Goal: Task Accomplishment & Management: Manage account settings

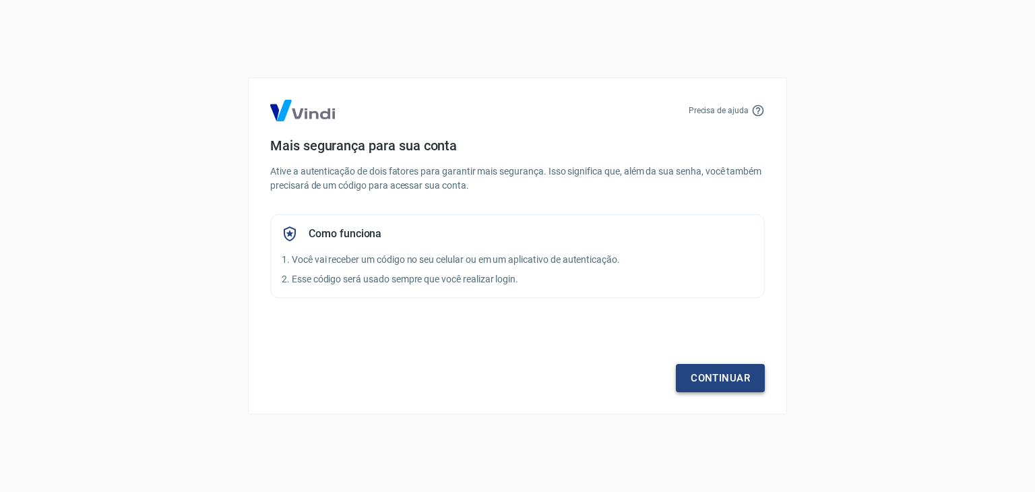
click at [712, 377] on link "Continuar" at bounding box center [720, 378] width 89 height 28
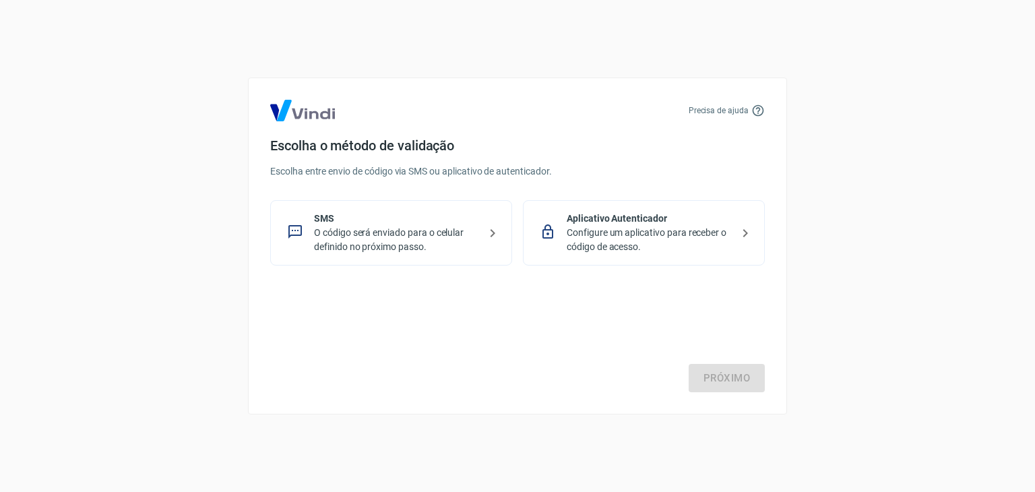
click at [396, 233] on p "O código será enviado para o celular definido no próximo passo." at bounding box center [396, 240] width 165 height 28
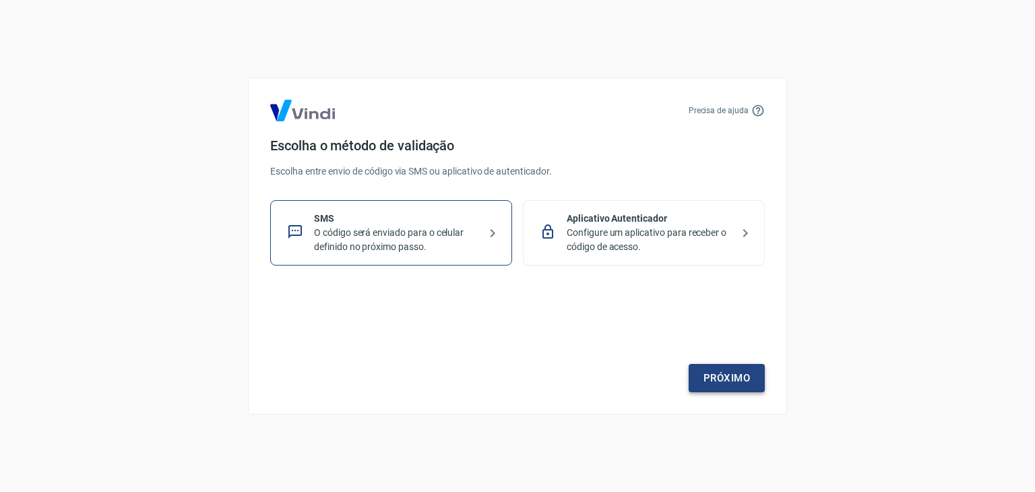
click at [717, 368] on link "Próximo" at bounding box center [727, 378] width 76 height 28
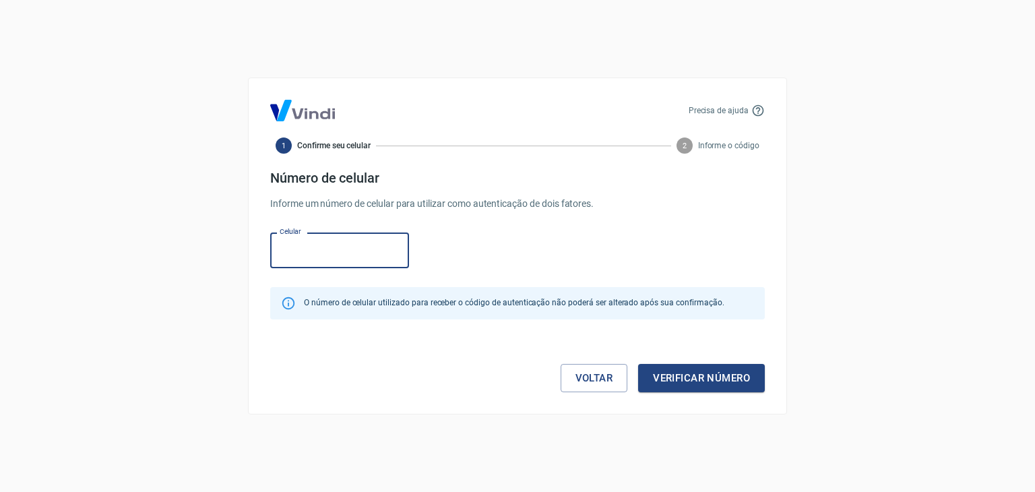
paste input "[PHONE_NUMBER]"
type input "[PHONE_NUMBER]"
click at [743, 386] on button "Verificar número" at bounding box center [701, 378] width 127 height 28
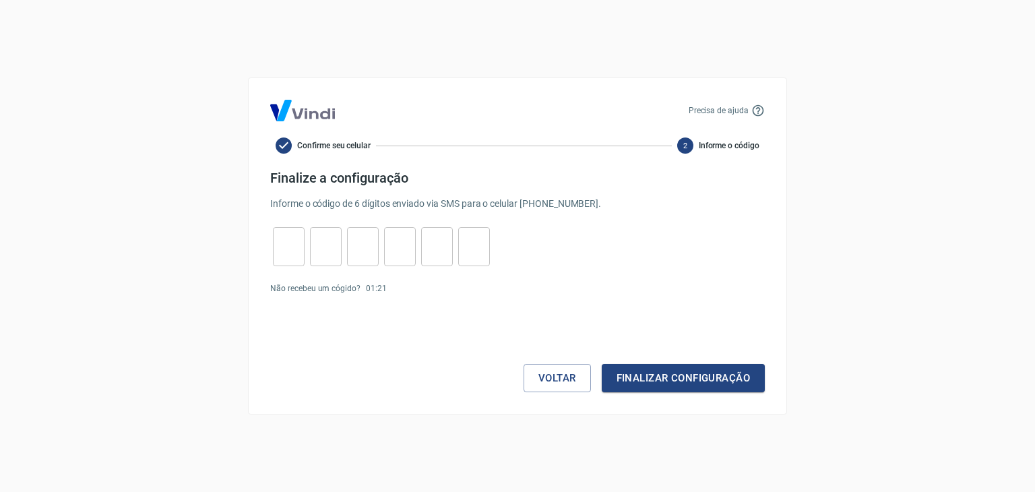
drag, startPoint x: 307, startPoint y: 237, endPoint x: 298, endPoint y: 237, distance: 9.5
click at [305, 236] on div "​ ​ ​ ​ ​ ​" at bounding box center [381, 246] width 222 height 39
click at [284, 241] on input "tel" at bounding box center [289, 247] width 32 height 29
type input "8"
type input "7"
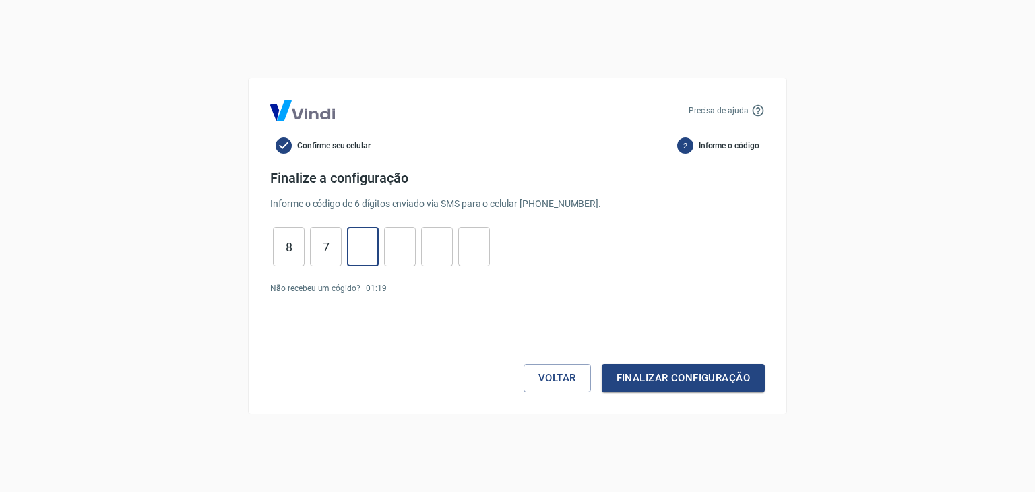
type input "6"
type input "7"
type input "3"
click at [685, 369] on button "Finalizar configuração" at bounding box center [683, 378] width 163 height 28
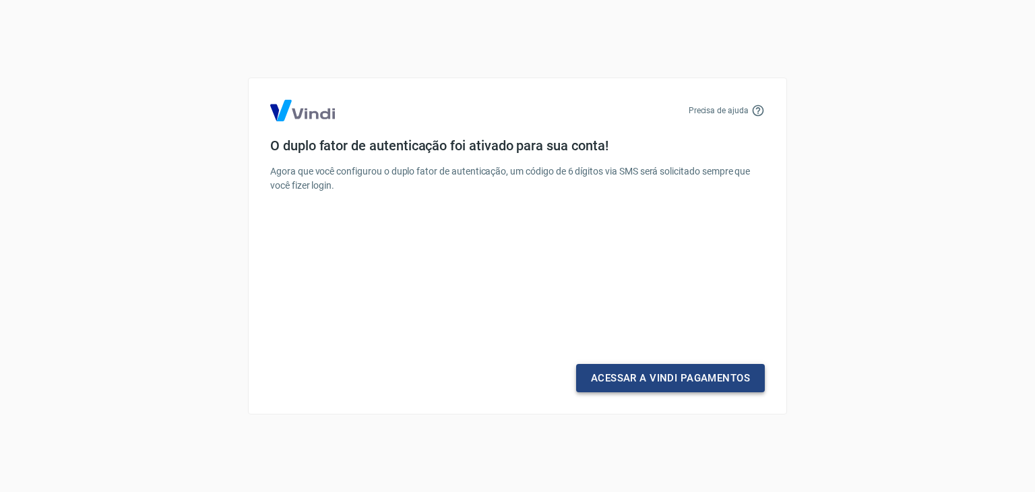
click at [683, 371] on link "Acessar a Vindi Pagamentos" at bounding box center [670, 378] width 189 height 28
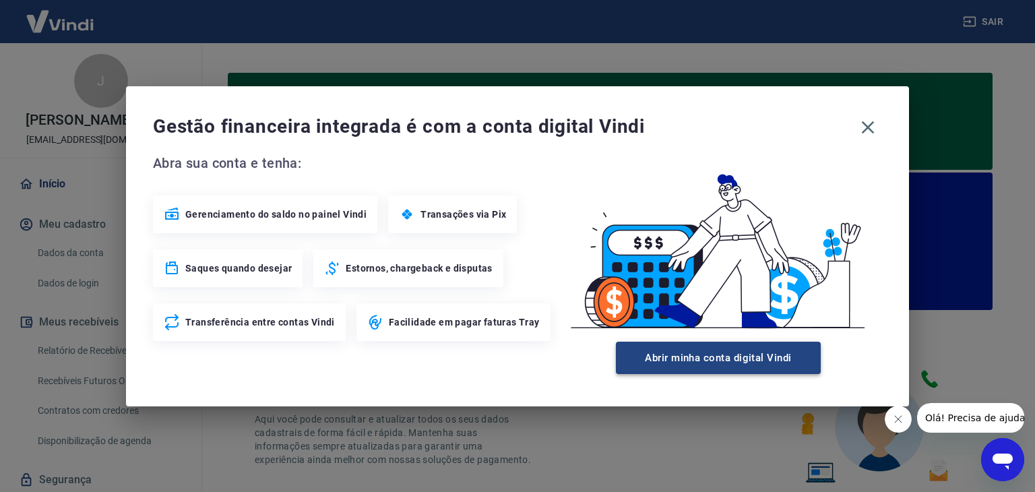
click at [720, 351] on button "Abrir minha conta digital Vindi" at bounding box center [718, 358] width 205 height 32
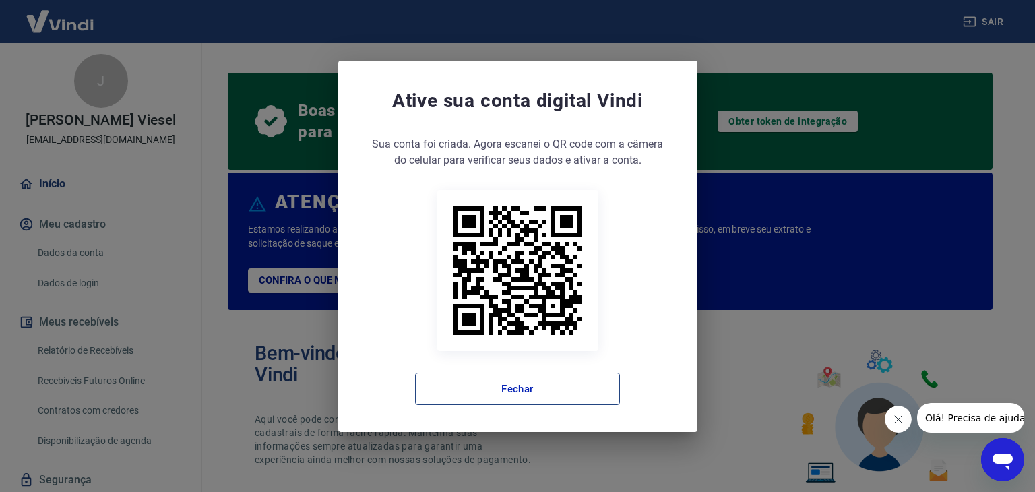
click at [546, 389] on button "Fechar" at bounding box center [517, 389] width 205 height 32
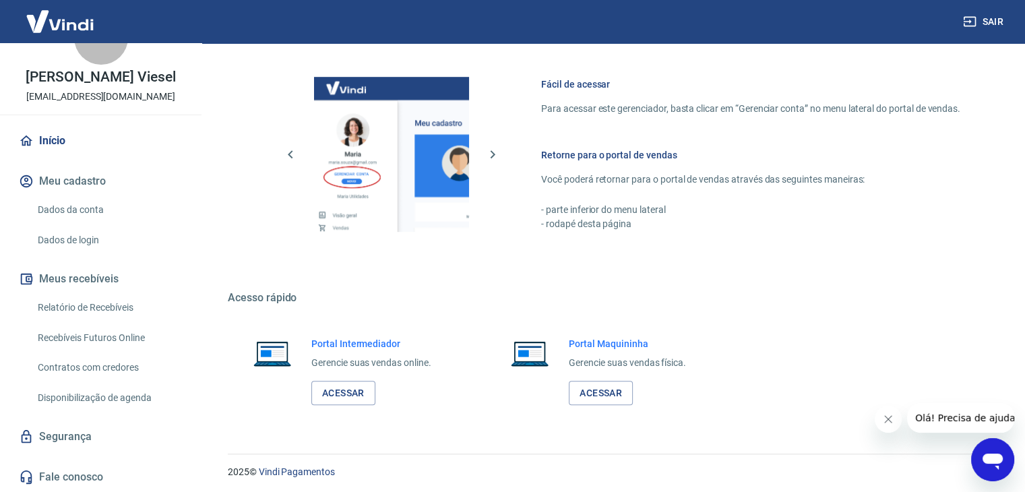
scroll to position [812, 0]
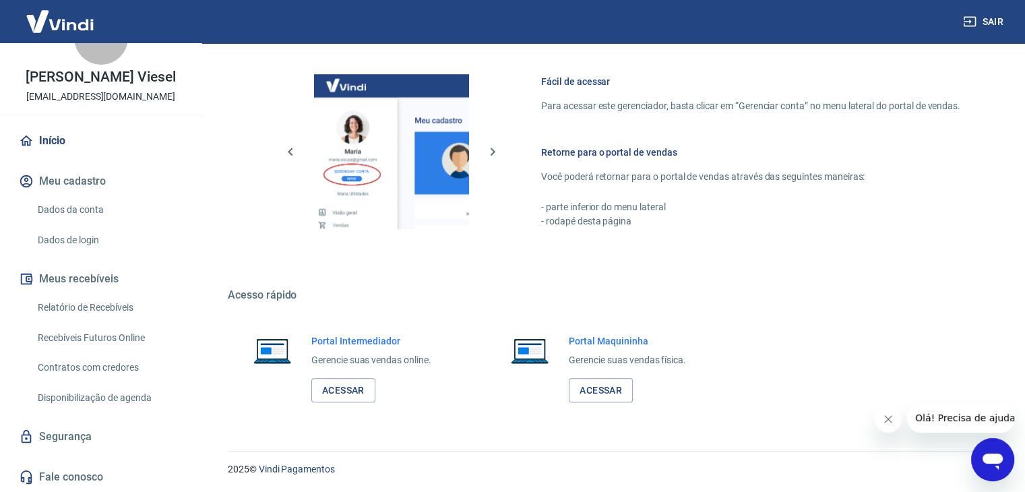
click at [91, 281] on button "Meus recebíveis" at bounding box center [100, 279] width 169 height 30
click at [97, 311] on link "Relatório de Recebíveis" at bounding box center [108, 308] width 153 height 28
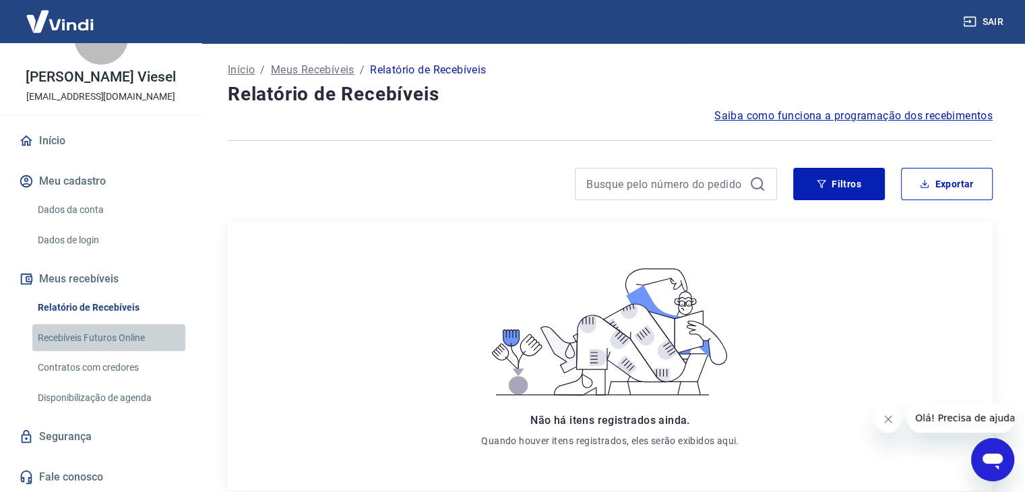
click at [113, 340] on link "Recebíveis Futuros Online" at bounding box center [108, 338] width 153 height 28
click at [54, 133] on link "Início" at bounding box center [100, 141] width 169 height 30
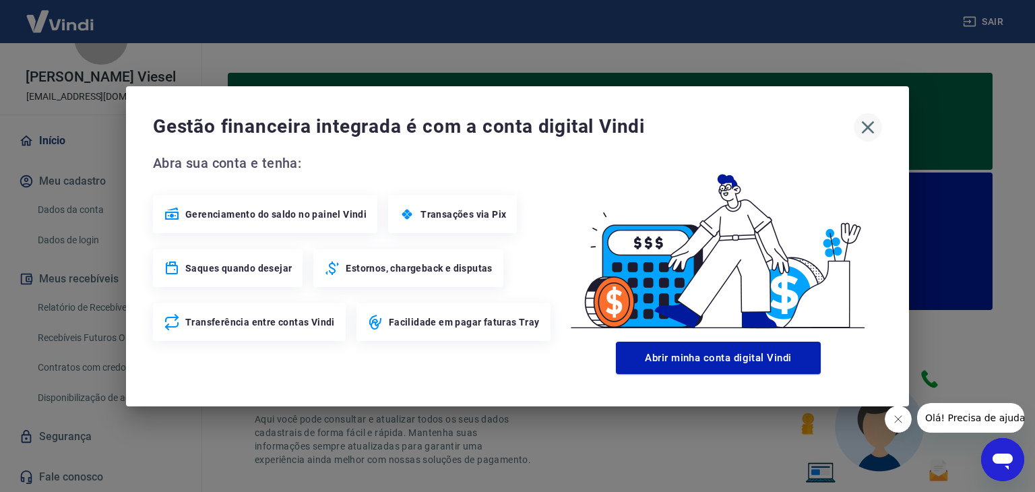
click at [876, 124] on icon "button" at bounding box center [868, 128] width 22 height 22
